Goal: Task Accomplishment & Management: Use online tool/utility

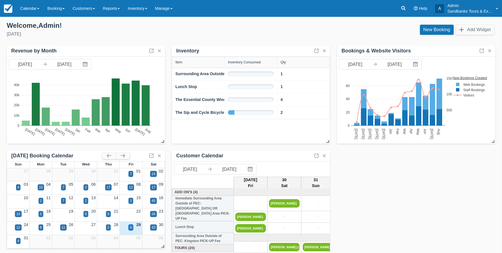
click at [132, 229] on div "8" at bounding box center [130, 228] width 5 height 6
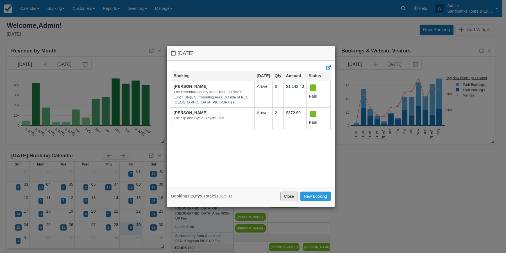
click at [292, 197] on link "Close" at bounding box center [288, 197] width 17 height 10
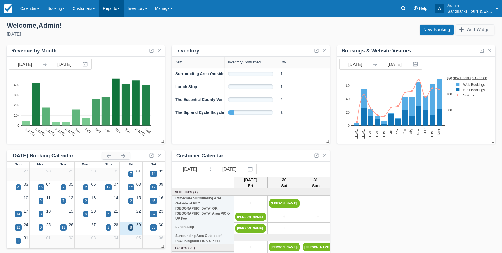
click at [121, 8] on link "Reports" at bounding box center [111, 8] width 25 height 17
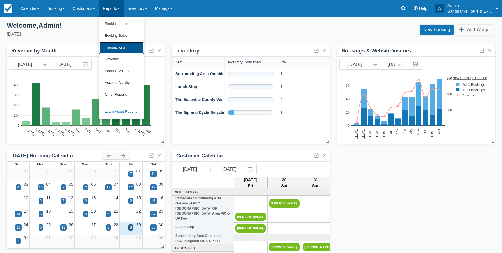
click at [126, 47] on link "Transactions" at bounding box center [121, 48] width 44 height 12
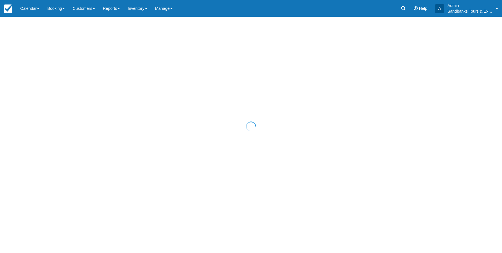
select select "10"
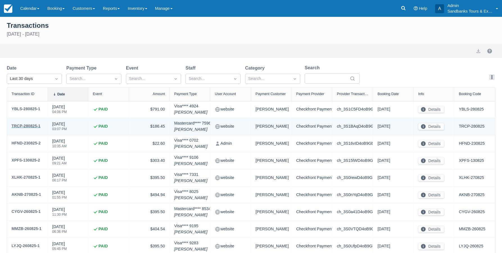
click at [33, 126] on div "TRCP-280825-1" at bounding box center [26, 126] width 29 height 7
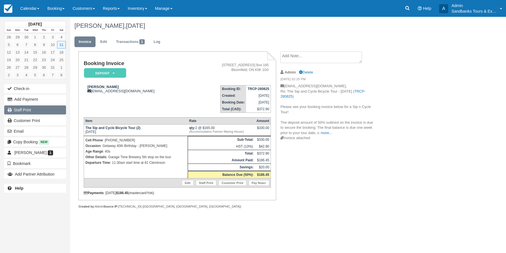
click at [27, 109] on link "Staff Print" at bounding box center [35, 110] width 62 height 9
click at [109, 9] on link "Reports" at bounding box center [111, 8] width 25 height 17
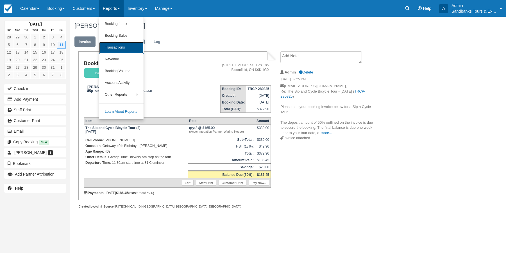
click at [114, 48] on link "Transactions" at bounding box center [121, 48] width 44 height 12
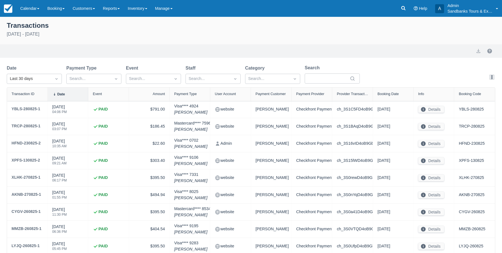
select select "10"
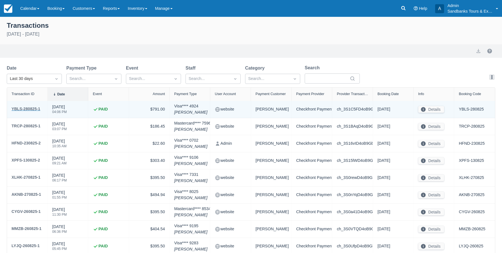
click at [33, 108] on div "YBLS-280825-1" at bounding box center [26, 109] width 29 height 7
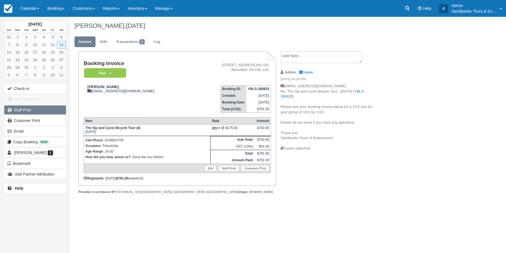
click at [21, 111] on link "Staff Print" at bounding box center [35, 110] width 62 height 9
click at [108, 8] on link "Reports" at bounding box center [111, 8] width 25 height 17
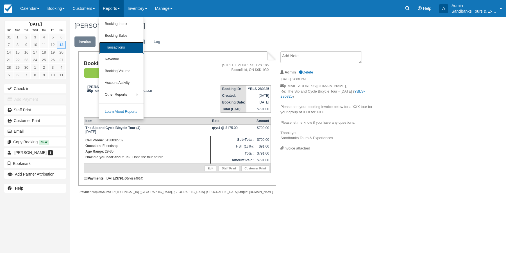
click at [122, 51] on link "Transactions" at bounding box center [121, 48] width 44 height 12
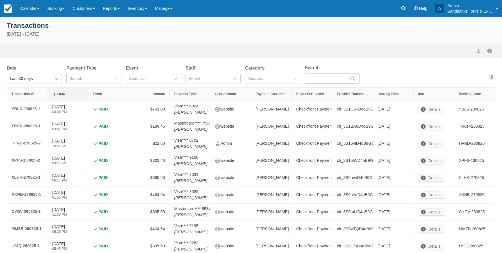
select select "10"
